Goal: Check status: Check status

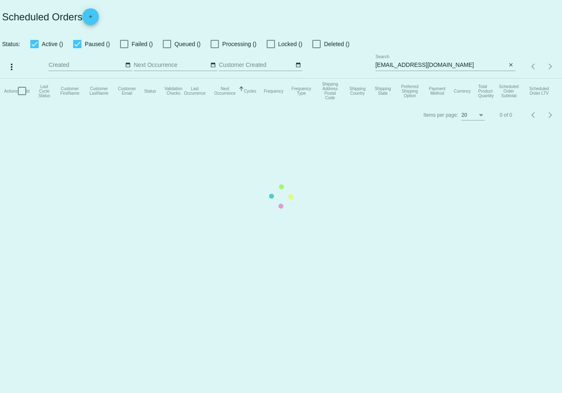
click at [508, 78] on mat-table "Actions Id Last Cycle Status Customer FirstName Customer LastName Customer Emai…" at bounding box center [281, 90] width 562 height 25
click at [509, 78] on mat-table "Actions Id Last Cycle Status Customer FirstName Customer LastName Customer Emai…" at bounding box center [281, 90] width 562 height 25
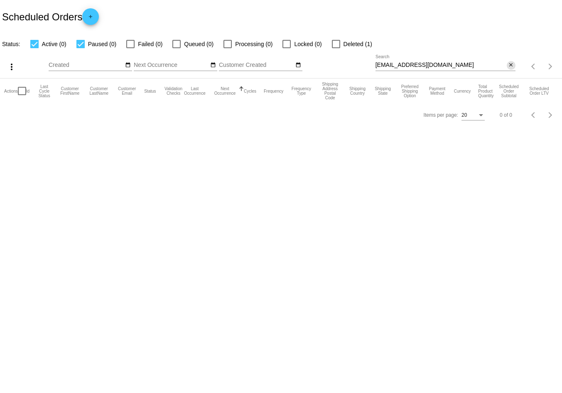
click at [512, 63] on mat-icon "close" at bounding box center [511, 65] width 6 height 7
click at [487, 69] on app-dashboard-scheduled-orders "Scheduled Orders add Status: Active (0) Paused (0) Failed (0) Queued (0) Proces…" at bounding box center [281, 63] width 562 height 127
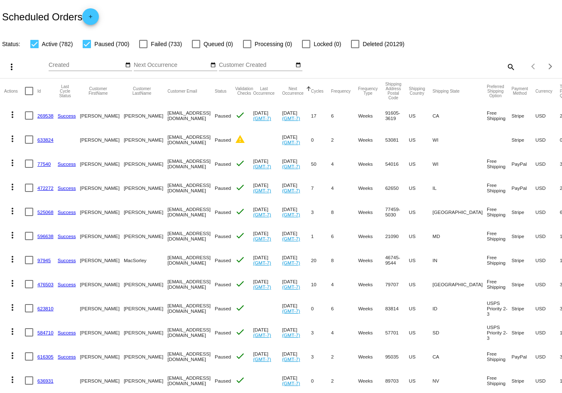
click at [505, 66] on mat-icon "search" at bounding box center [510, 66] width 10 height 13
click at [453, 68] on input "Search" at bounding box center [445, 65] width 140 height 7
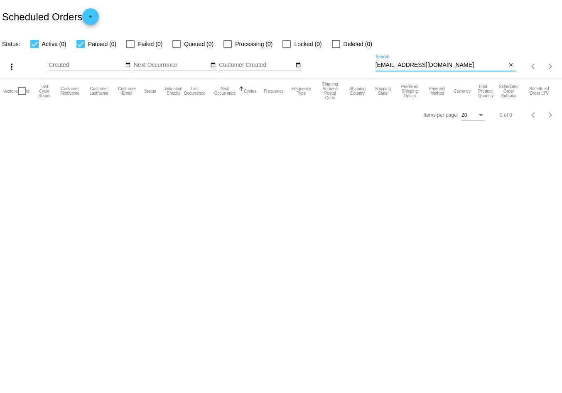
type input "[EMAIL_ADDRESS][DOMAIN_NAME]"
click at [480, 65] on input "[EMAIL_ADDRESS][DOMAIN_NAME]" at bounding box center [440, 65] width 131 height 7
drag, startPoint x: 437, startPoint y: 66, endPoint x: 359, endPoint y: 65, distance: 78.1
click at [359, 65] on div "more_vert Aug Jan Feb Mar [DATE]" at bounding box center [281, 63] width 562 height 29
